Goal: Check status: Check status

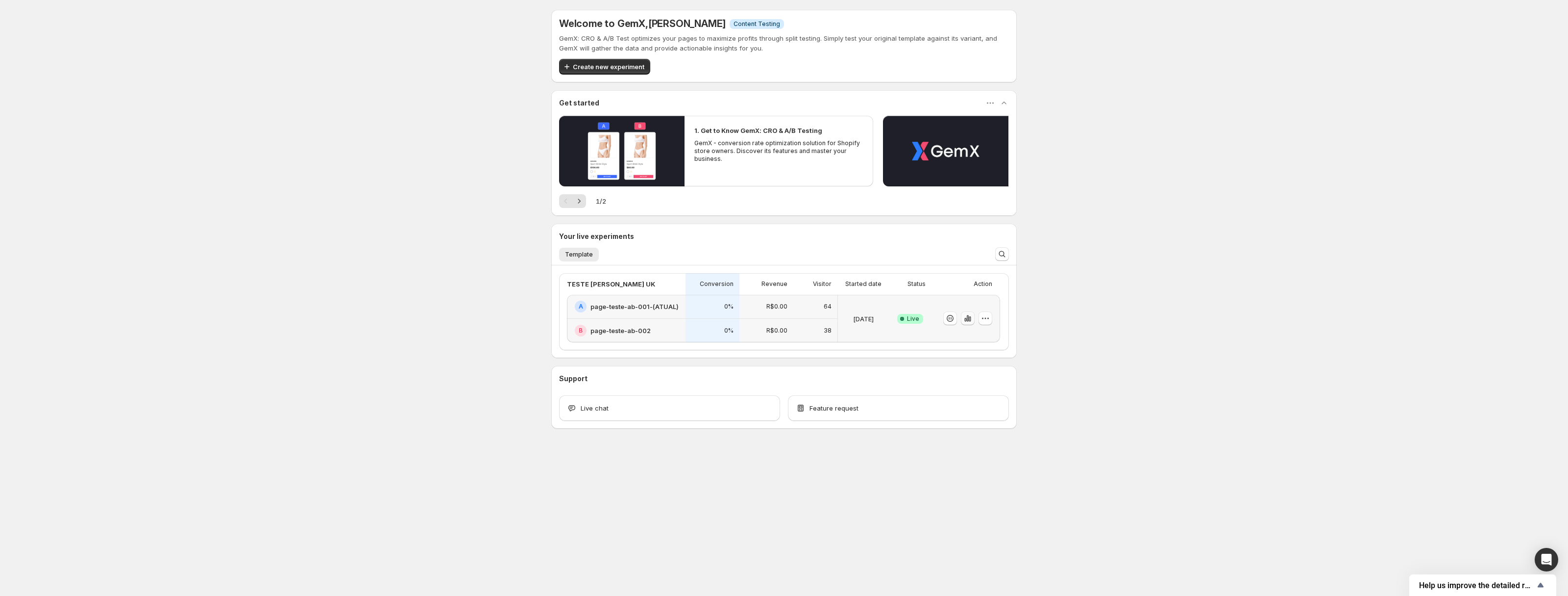
click at [969, 319] on icon "button" at bounding box center [969, 319] width 2 height 5
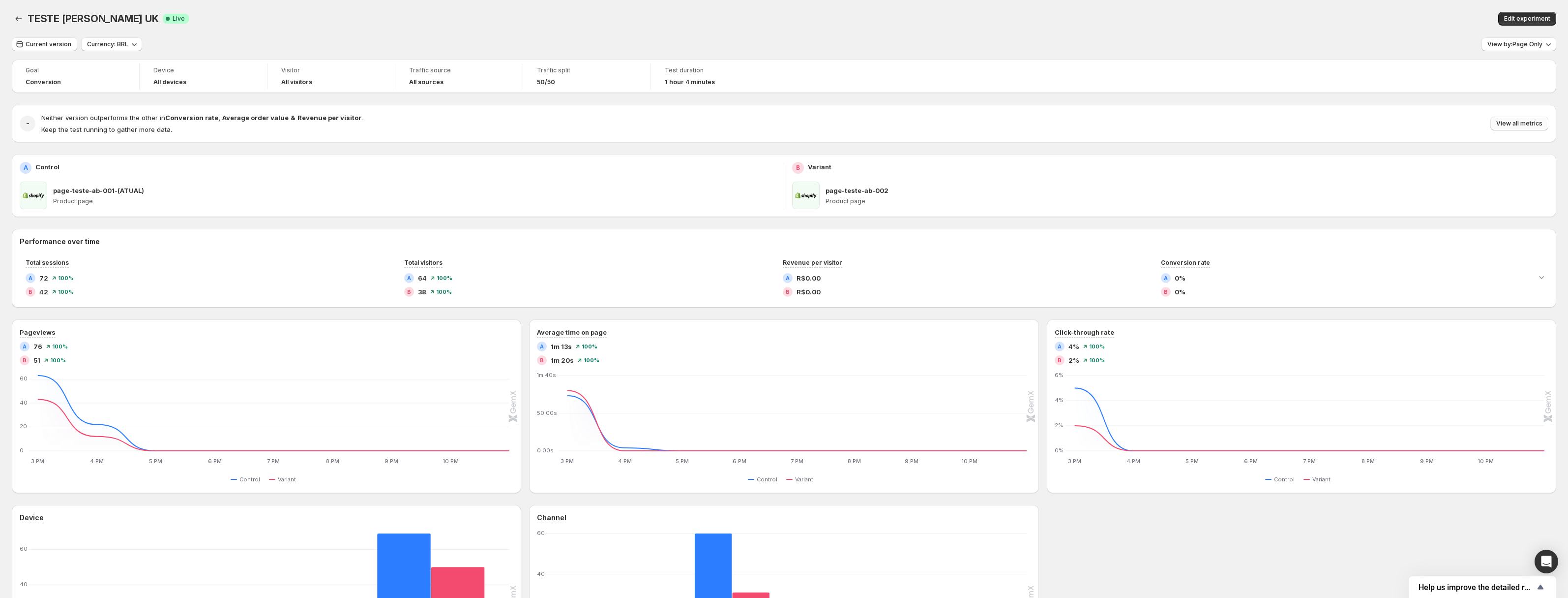
click at [1520, 120] on button "View all metrics" at bounding box center [1519, 123] width 58 height 14
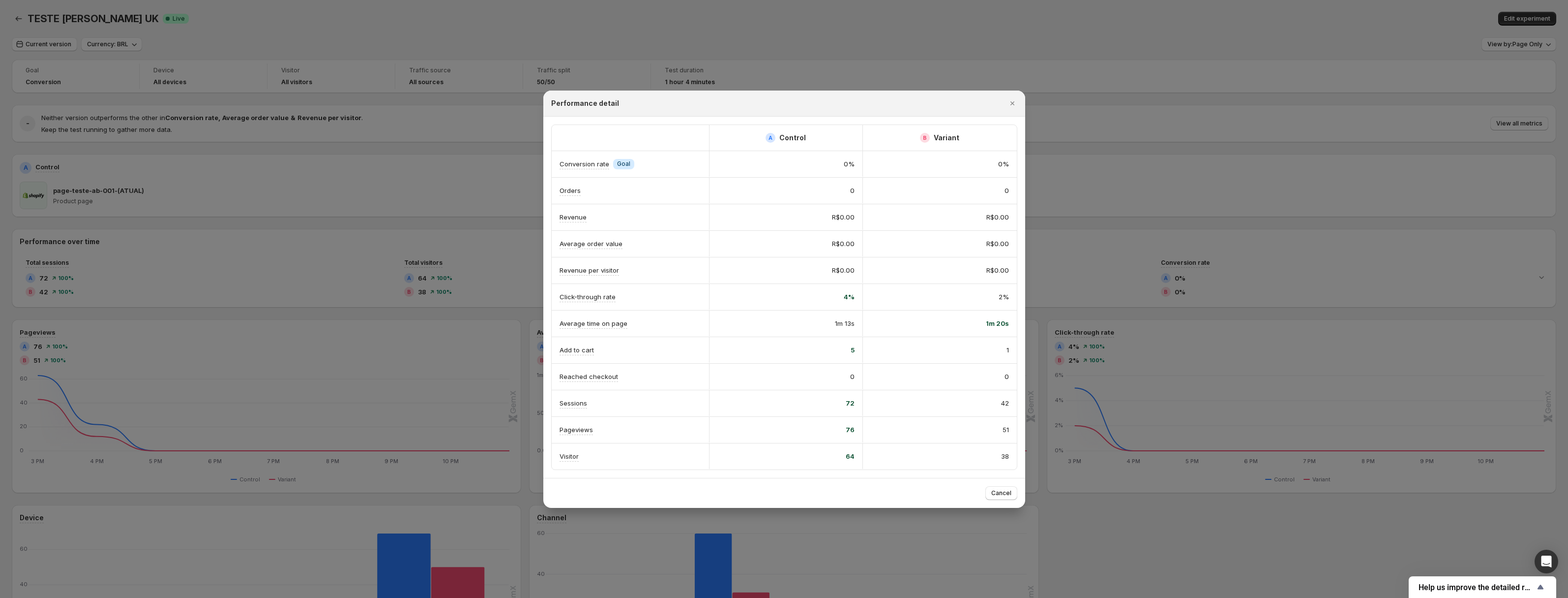
click at [786, 298] on div "4%" at bounding box center [786, 296] width 137 height 10
drag, startPoint x: 839, startPoint y: 351, endPoint x: 858, endPoint y: 351, distance: 19.0
click at [858, 351] on div "5" at bounding box center [786, 349] width 154 height 26
click at [927, 343] on div "1" at bounding box center [939, 349] width 154 height 26
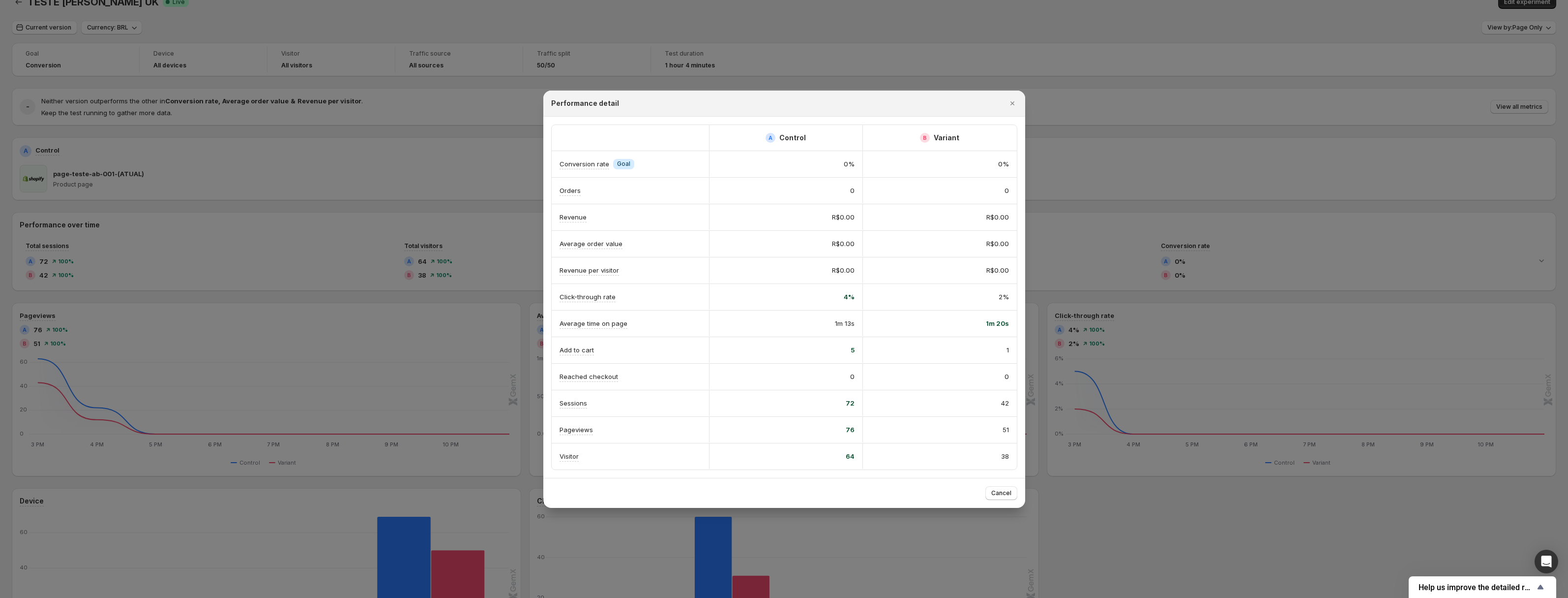
scroll to position [0, 0]
drag, startPoint x: 827, startPoint y: 325, endPoint x: 859, endPoint y: 325, distance: 32.0
click at [859, 325] on div "1m 13s" at bounding box center [786, 323] width 154 height 26
click at [894, 325] on div "1m 20s" at bounding box center [939, 323] width 138 height 10
drag, startPoint x: 1006, startPoint y: 487, endPoint x: 854, endPoint y: 437, distance: 160.0
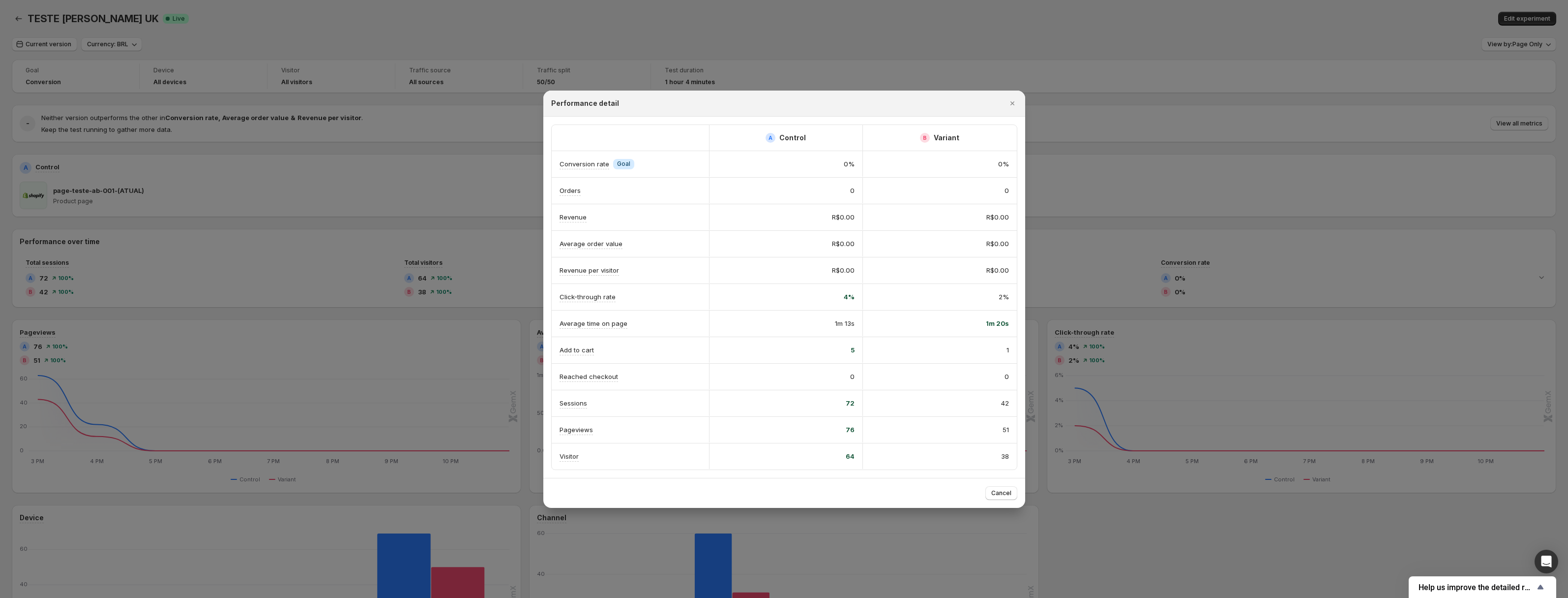
click at [1004, 487] on button "Cancel" at bounding box center [1001, 492] width 32 height 14
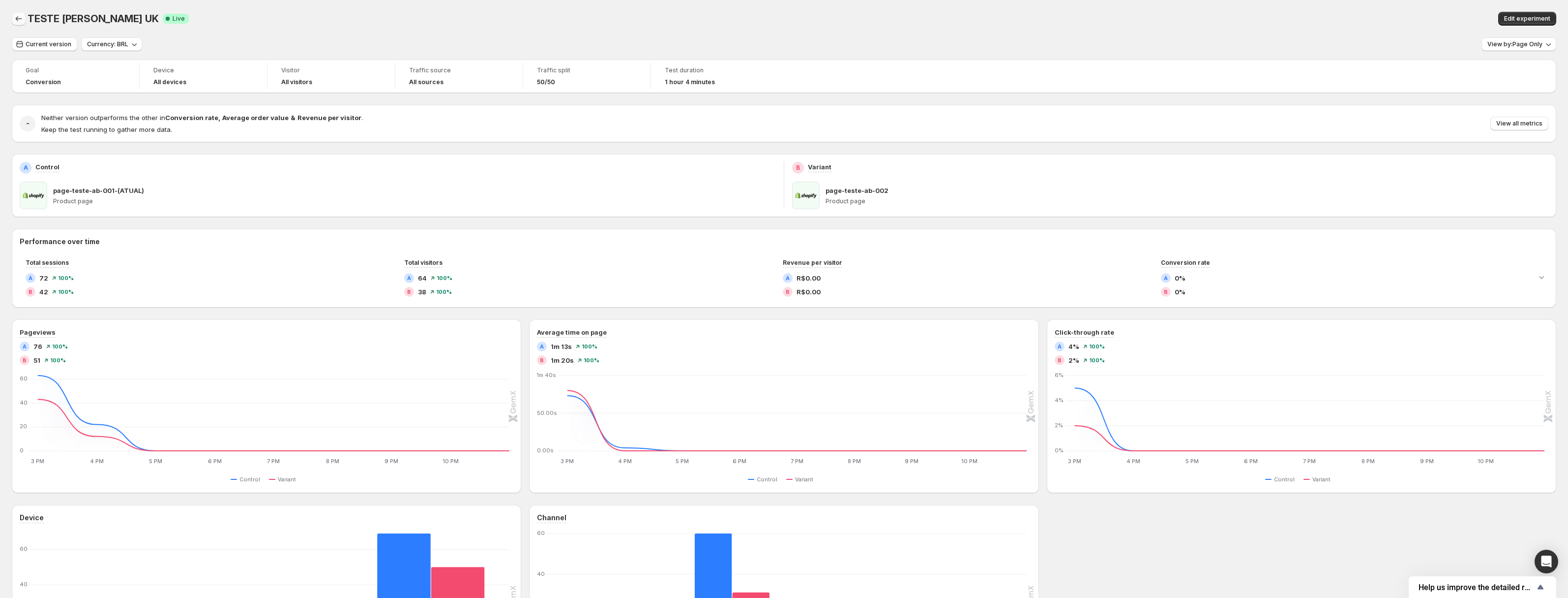
click at [17, 22] on icon "Back" at bounding box center [18, 18] width 10 height 10
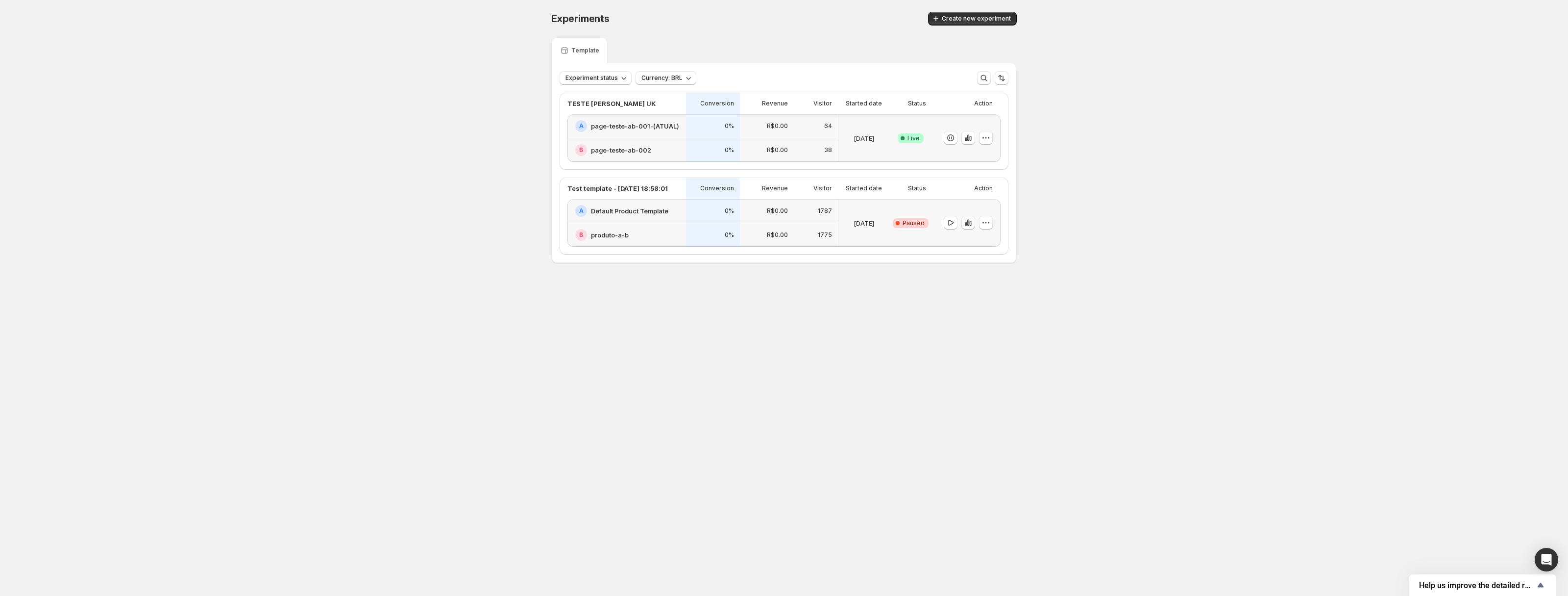
click at [967, 225] on icon "button" at bounding box center [968, 222] width 10 height 10
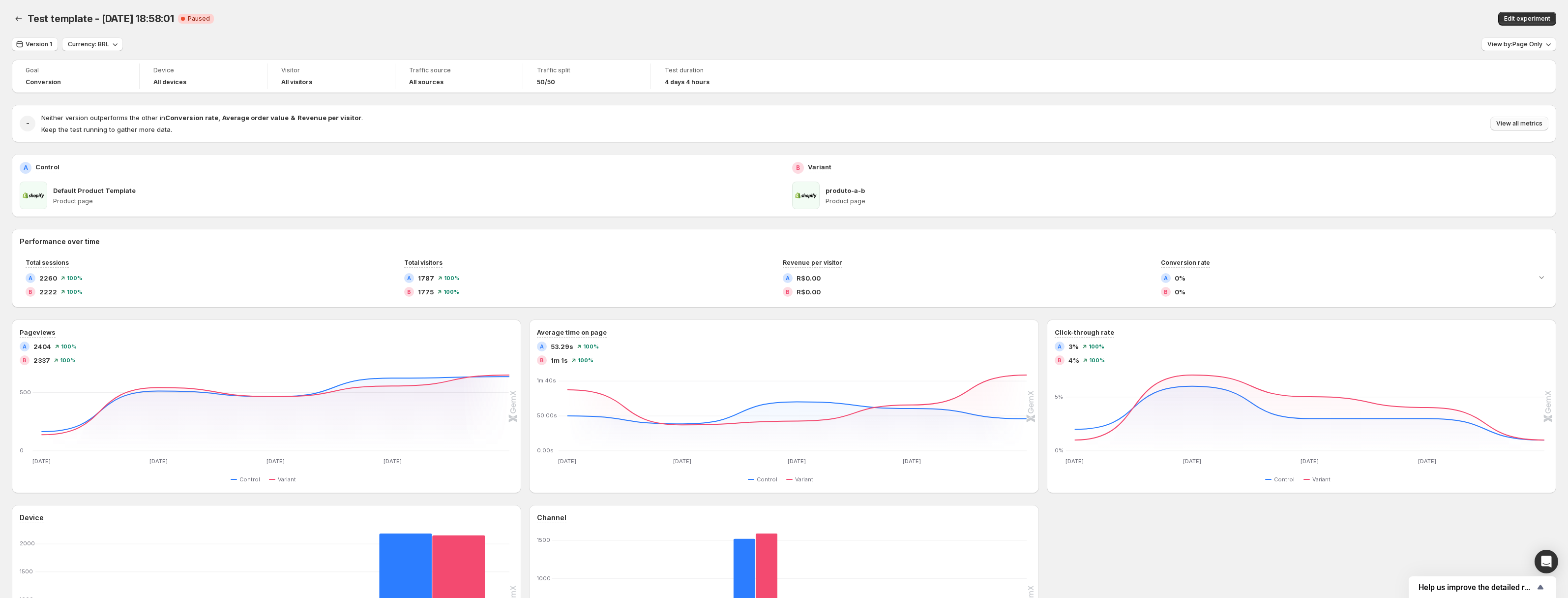
click at [1524, 119] on button "View all metrics" at bounding box center [1519, 123] width 58 height 14
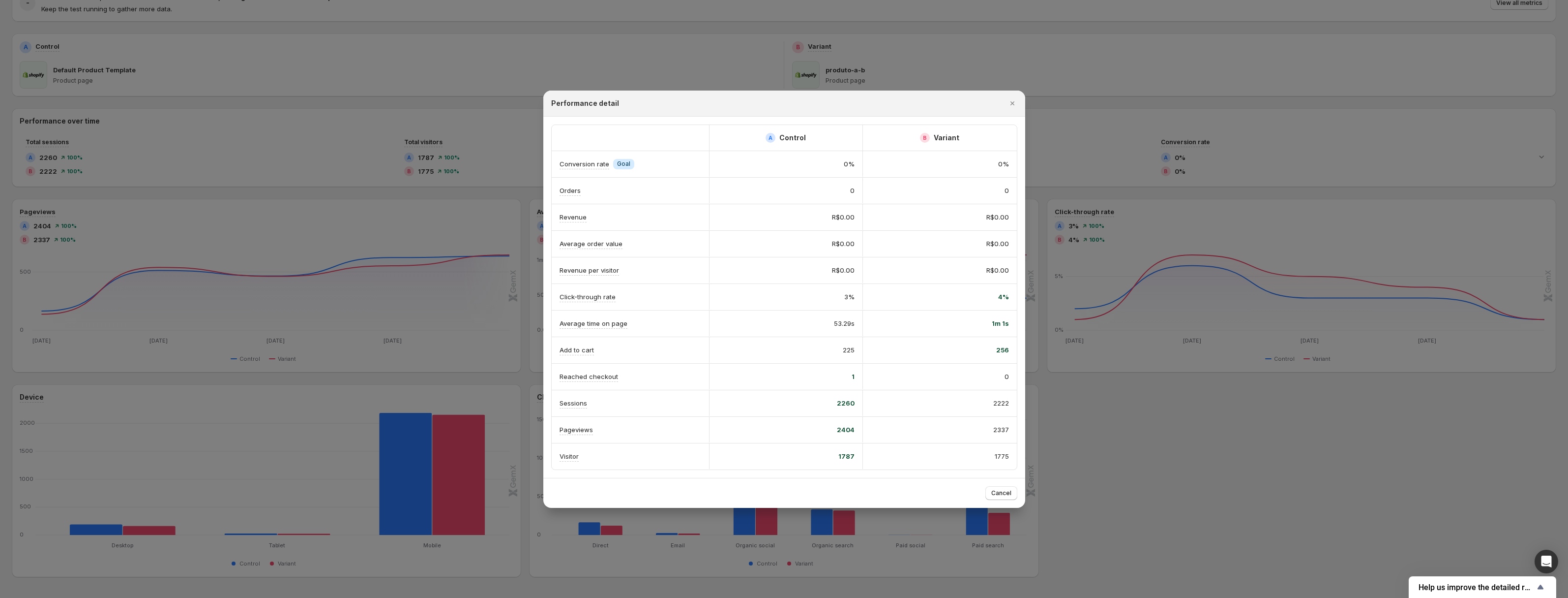
scroll to position [138, 0]
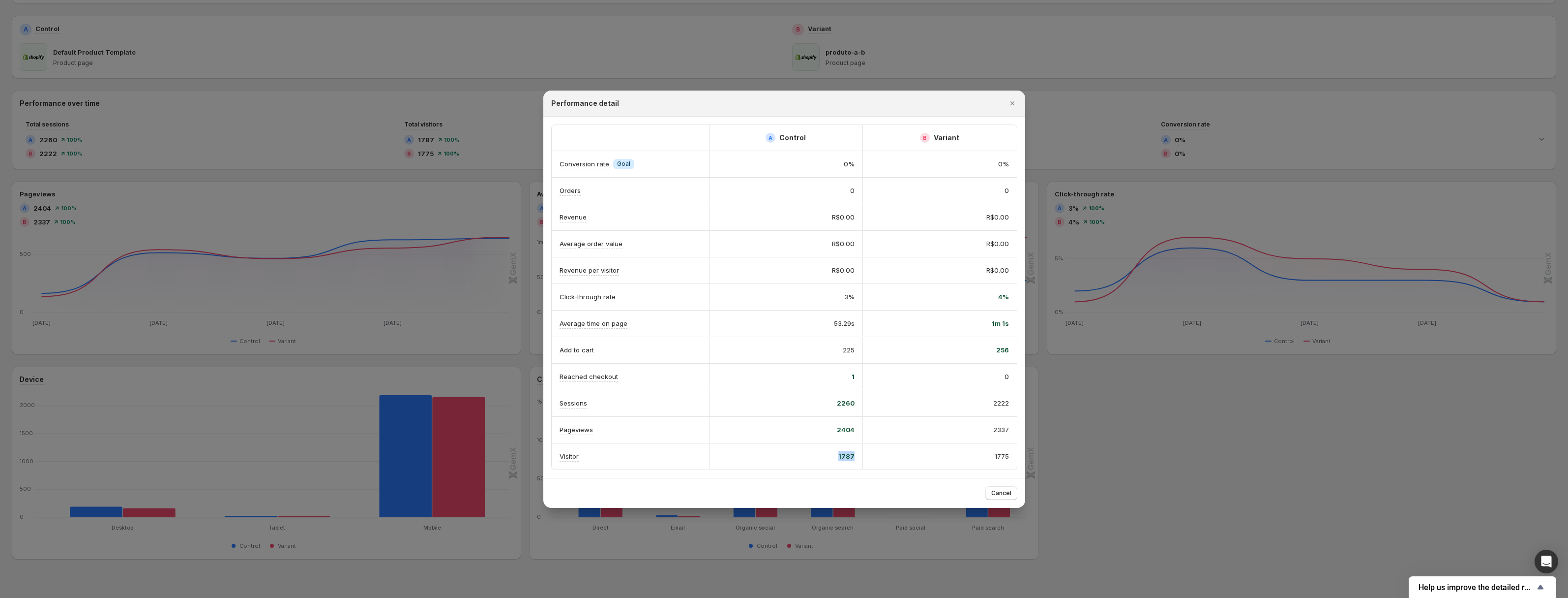
drag, startPoint x: 838, startPoint y: 456, endPoint x: 856, endPoint y: 456, distance: 18.0
click at [856, 456] on div "1787" at bounding box center [786, 456] width 154 height 26
drag, startPoint x: 992, startPoint y: 455, endPoint x: 1012, endPoint y: 459, distance: 20.4
click at [1012, 459] on div "1775" at bounding box center [939, 456] width 154 height 26
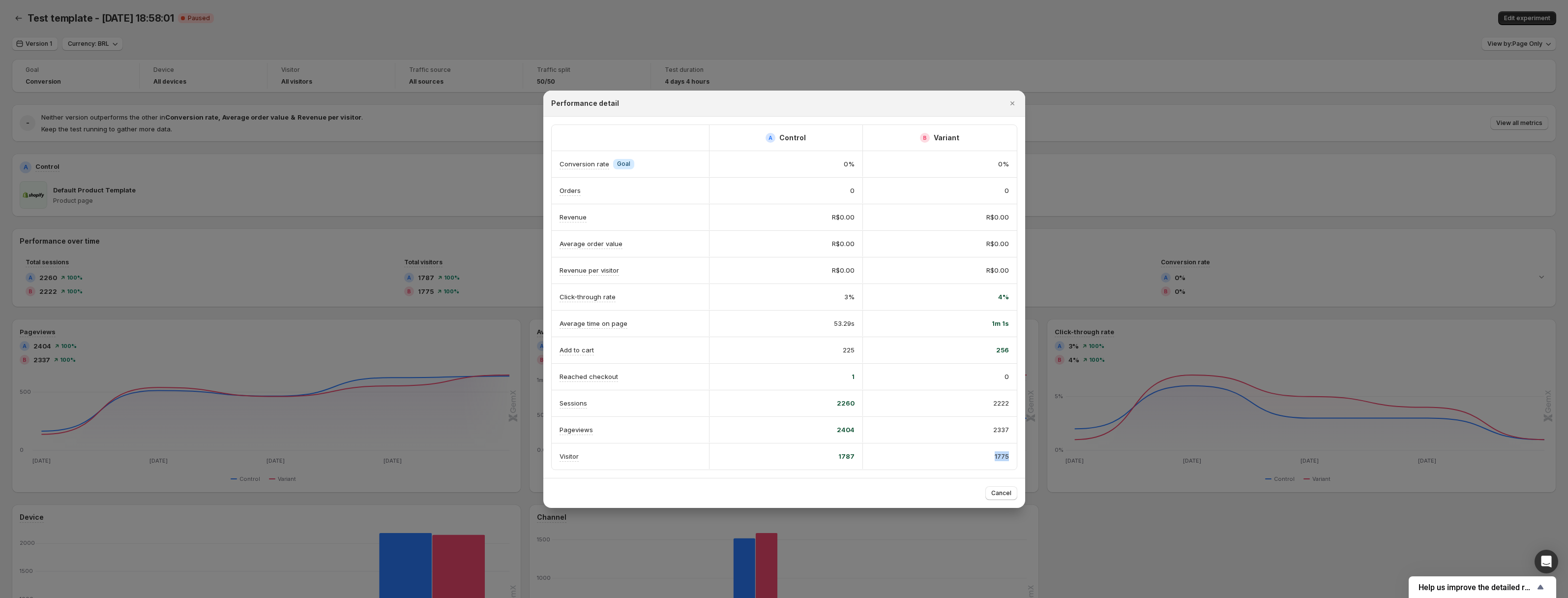
scroll to position [0, 0]
click at [930, 303] on div "4%" at bounding box center [939, 296] width 154 height 26
drag, startPoint x: 832, startPoint y: 351, endPoint x: 857, endPoint y: 351, distance: 25.0
click at [857, 351] on div "225" at bounding box center [786, 349] width 154 height 26
drag, startPoint x: 942, startPoint y: 354, endPoint x: 963, endPoint y: 354, distance: 21.0
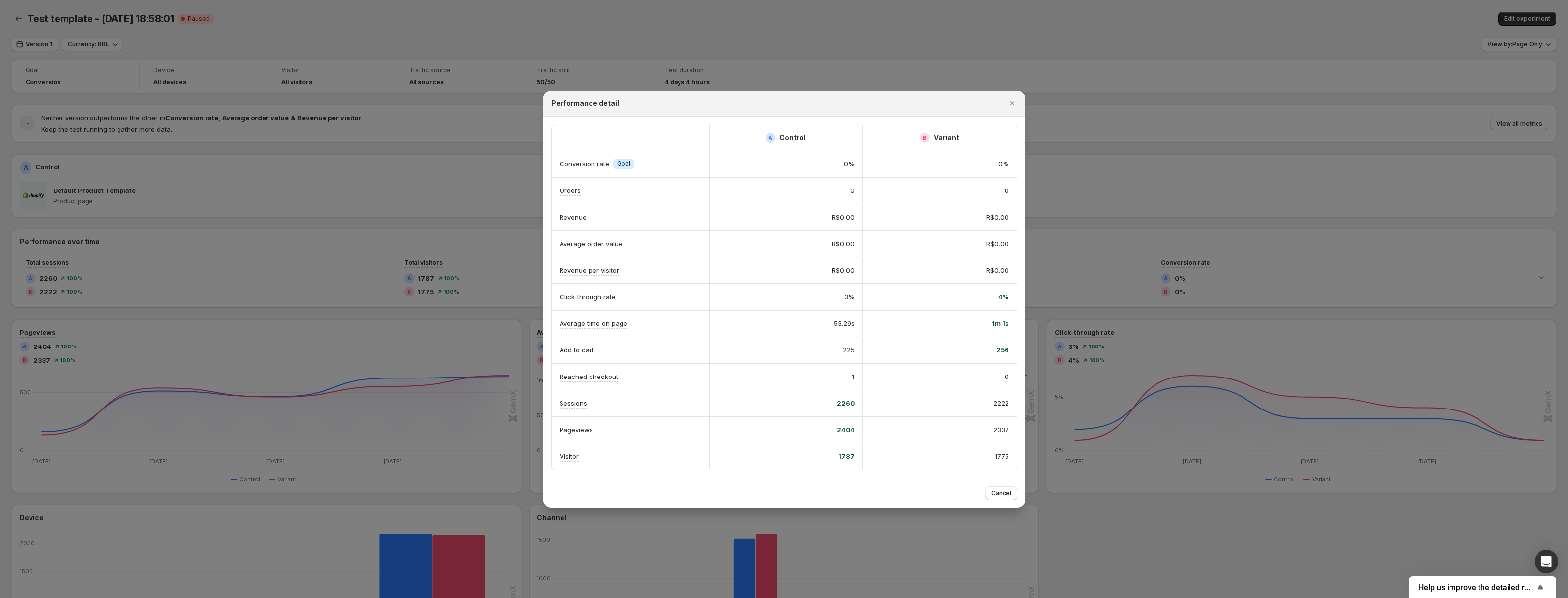
click at [950, 354] on div "256" at bounding box center [939, 349] width 138 height 10
drag, startPoint x: 995, startPoint y: 351, endPoint x: 1012, endPoint y: 354, distance: 17.3
click at [1012, 354] on div "256" at bounding box center [939, 349] width 154 height 26
click at [1004, 353] on span "256" at bounding box center [1002, 349] width 13 height 10
click at [1006, 350] on span "256" at bounding box center [1002, 349] width 13 height 10
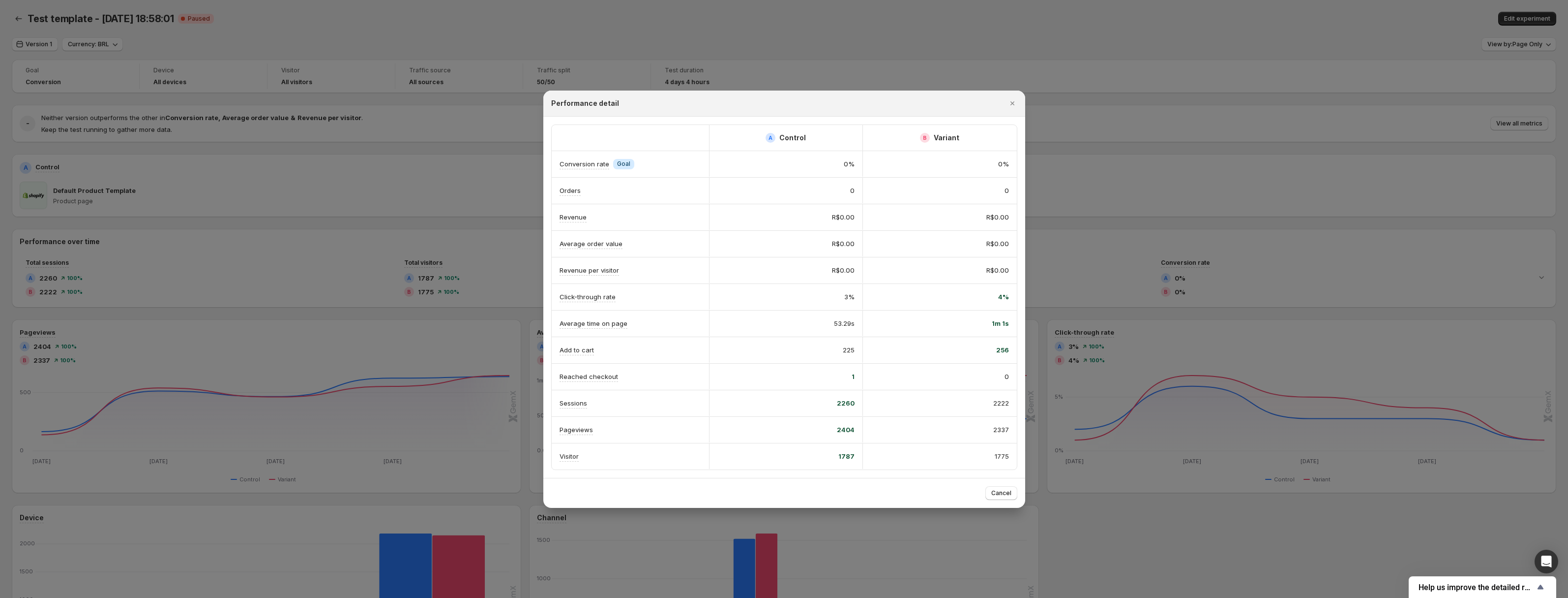
click at [1001, 458] on span "1775" at bounding box center [1001, 456] width 14 height 10
click at [1003, 348] on span "256" at bounding box center [1002, 349] width 13 height 10
click at [1001, 452] on span "1775" at bounding box center [1001, 456] width 14 height 10
click at [1006, 348] on span "256" at bounding box center [1002, 349] width 13 height 10
click at [1003, 457] on span "1775" at bounding box center [1001, 456] width 14 height 10
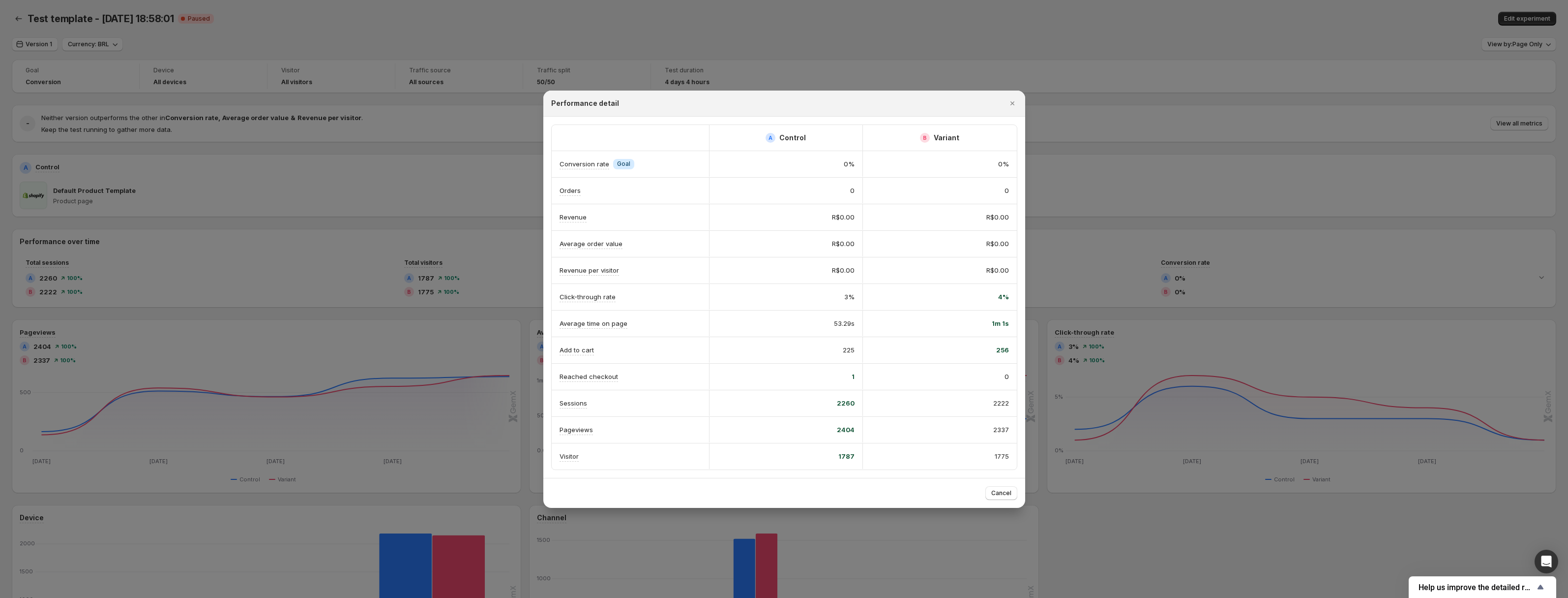
click at [1009, 346] on div "256" at bounding box center [939, 349] width 154 height 26
click at [997, 490] on span "Cancel" at bounding box center [1001, 492] width 20 height 8
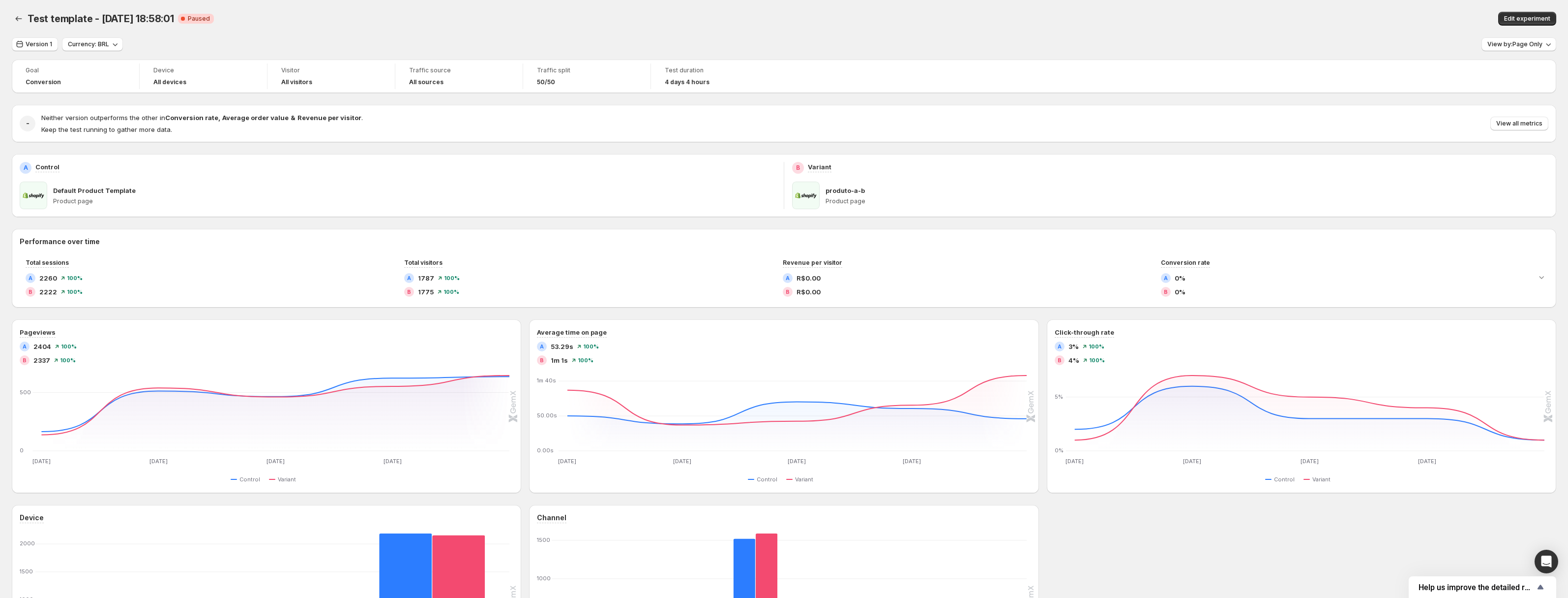
click at [7, 20] on div "Test template - [DATE] 18:58:01. This page is ready Test template - [DATE] 18:5…" at bounding box center [784, 375] width 1568 height 751
click at [14, 21] on icon "Back" at bounding box center [18, 18] width 10 height 10
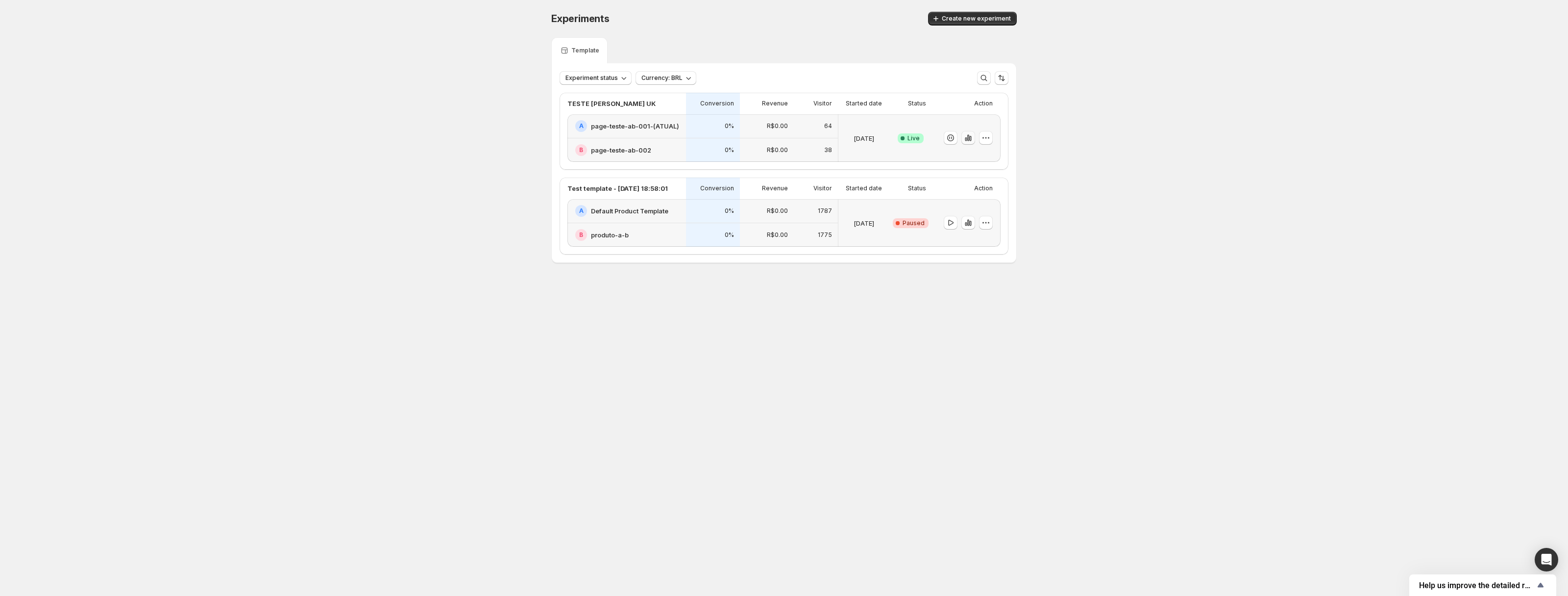
click at [971, 138] on icon "button" at bounding box center [968, 138] width 10 height 10
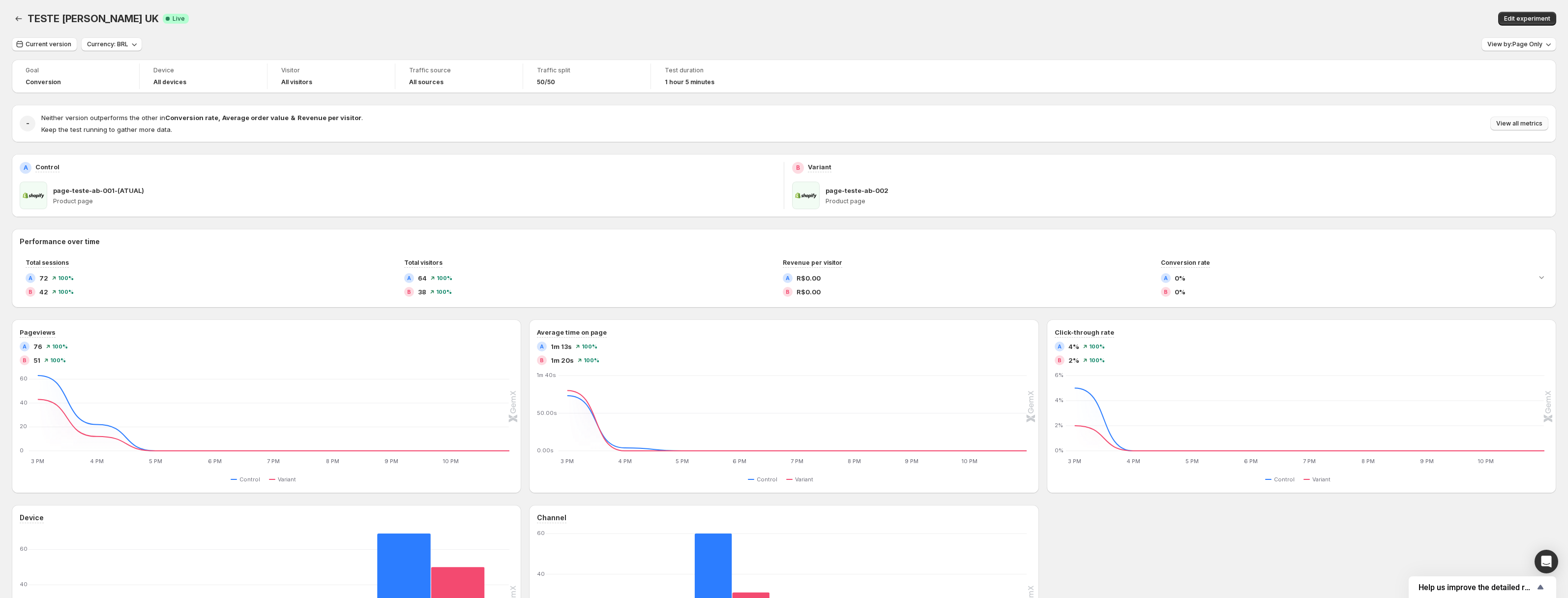
click at [1524, 122] on span "View all metrics" at bounding box center [1519, 123] width 46 height 8
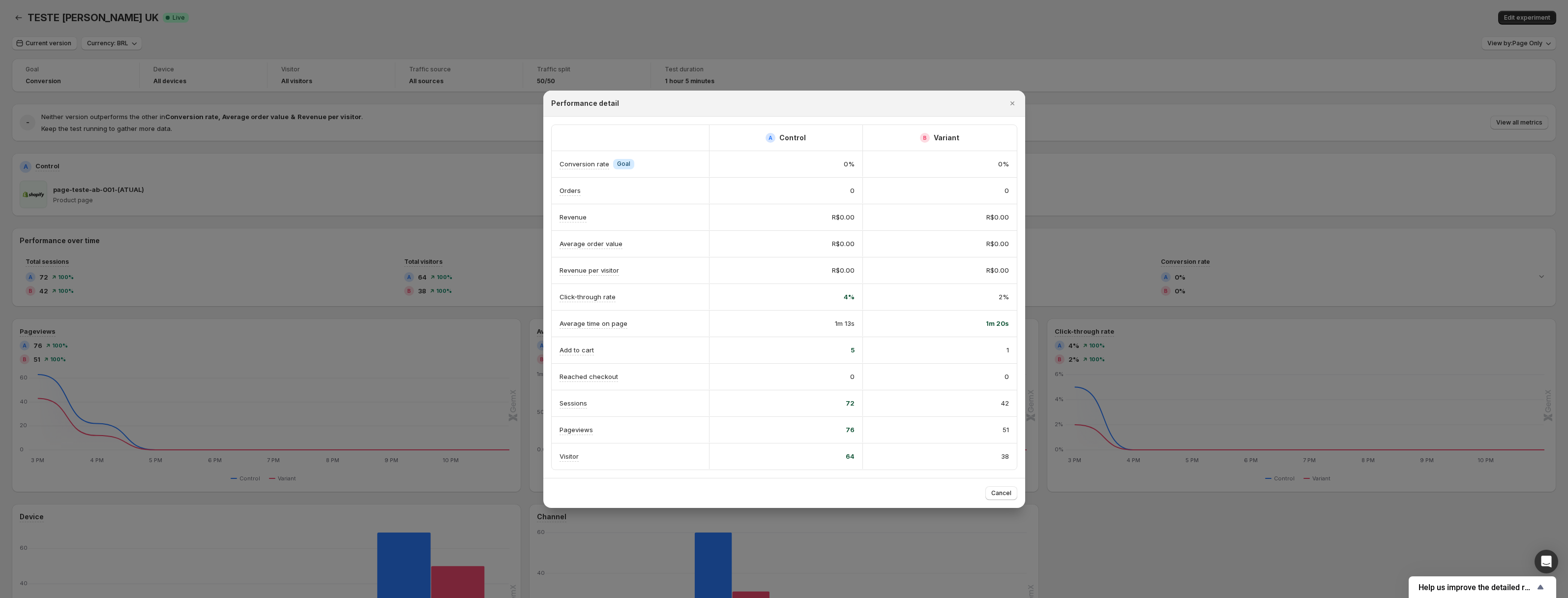
scroll to position [2, 0]
drag, startPoint x: 849, startPoint y: 457, endPoint x: 861, endPoint y: 458, distance: 12.0
click at [854, 457] on div "64" at bounding box center [786, 456] width 154 height 26
drag, startPoint x: 837, startPoint y: 348, endPoint x: 860, endPoint y: 347, distance: 23.0
click at [860, 347] on div "5" at bounding box center [786, 349] width 154 height 26
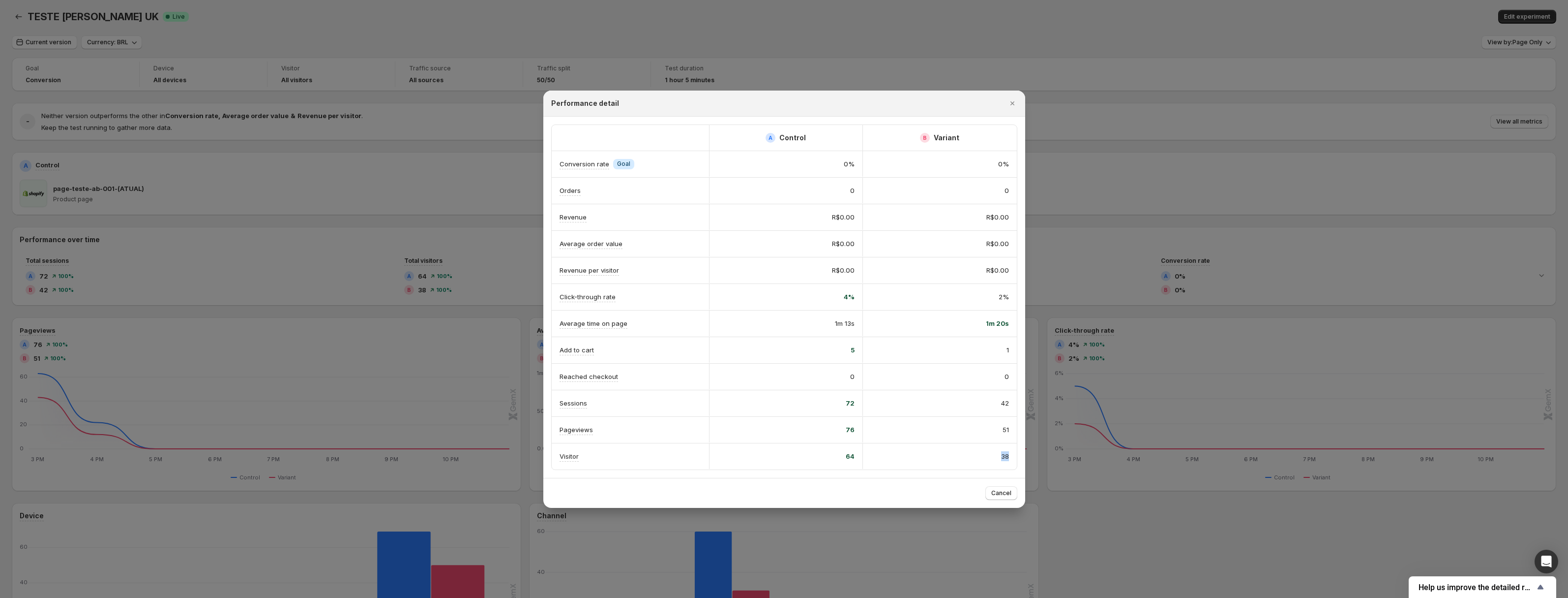
drag, startPoint x: 997, startPoint y: 454, endPoint x: 1010, endPoint y: 455, distance: 13.0
click at [1010, 455] on div "38" at bounding box center [939, 456] width 154 height 26
drag, startPoint x: 1012, startPoint y: 348, endPoint x: 1019, endPoint y: 348, distance: 7.0
click at [1019, 348] on div "A Control B Variant Conversion rate Info Goal 0% 0% Orders 0 0 Revenue R$0.00 R…" at bounding box center [784, 297] width 482 height 361
click at [1007, 492] on span "Cancel" at bounding box center [1001, 492] width 20 height 8
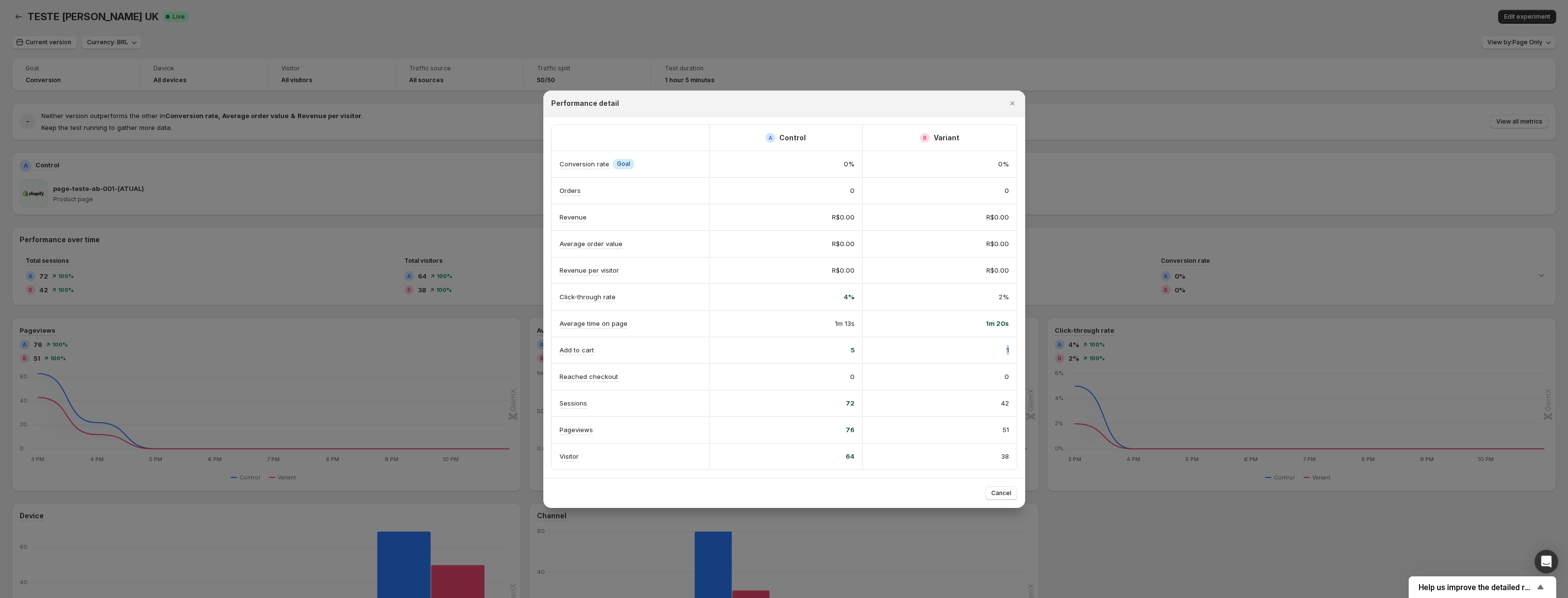
scroll to position [0, 0]
